Goal: Information Seeking & Learning: Learn about a topic

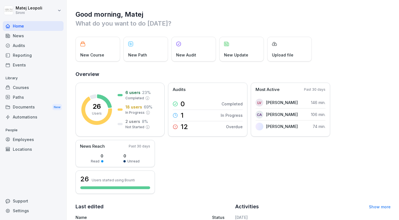
click at [25, 54] on div "Reporting" at bounding box center [33, 55] width 61 height 10
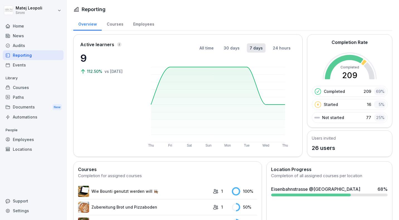
click at [144, 23] on div "Employees" at bounding box center [143, 23] width 31 height 14
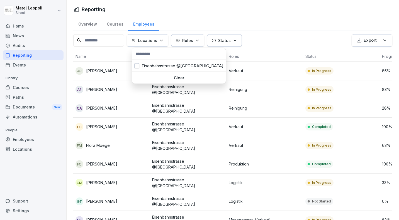
click at [157, 42] on p "Locations" at bounding box center [147, 41] width 19 height 6
click at [155, 64] on div "Eisenbahnstrasse @[GEOGRAPHIC_DATA]" at bounding box center [179, 66] width 94 height 12
click at [294, 43] on div "Status" at bounding box center [306, 41] width 25 height 6
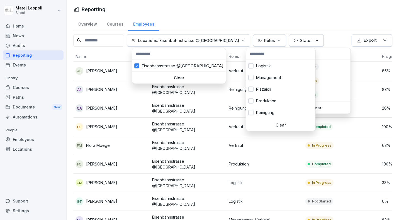
click at [269, 39] on div "Roles" at bounding box center [270, 41] width 24 height 6
click at [252, 115] on button "button" at bounding box center [250, 112] width 5 height 5
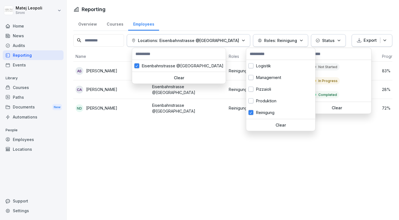
click at [238, 139] on html "Matej [GEOGRAPHIC_DATA] Sironi Home News Audits Reporting Events Library Course…" at bounding box center [199, 110] width 399 height 220
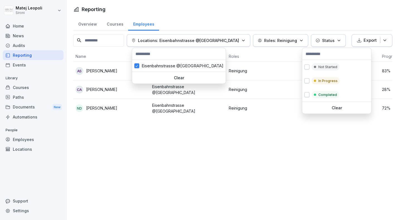
click at [238, 139] on html "Matej [GEOGRAPHIC_DATA] Sironi Home News Audits Reporting Events Library Course…" at bounding box center [199, 110] width 399 height 220
